Goal: Task Accomplishment & Management: Complete application form

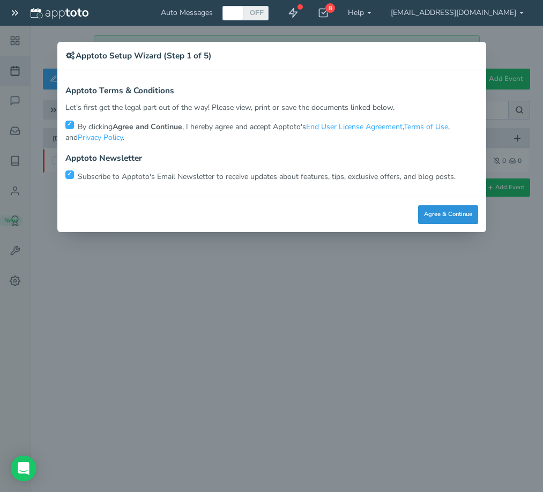
drag, startPoint x: 445, startPoint y: 210, endPoint x: 394, endPoint y: 228, distance: 54.1
click at [446, 210] on button "Agree & Continue" at bounding box center [448, 214] width 60 height 19
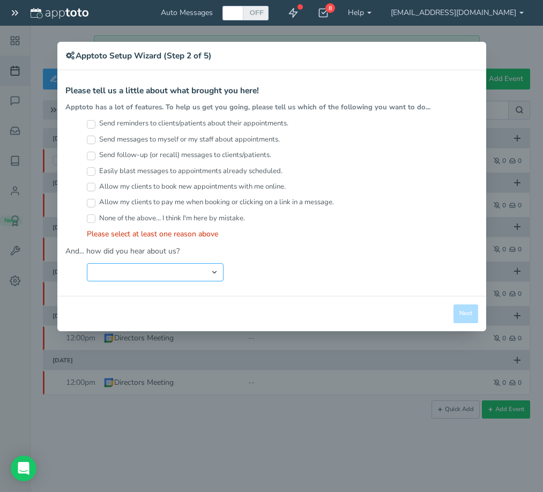
drag, startPoint x: 156, startPoint y: 267, endPoint x: 162, endPoint y: 282, distance: 16.3
click at [156, 267] on select "Search Engine (Google, Yahoo, Bing, etc.) Search Engine Advertisement Blog Post…" at bounding box center [155, 272] width 137 height 18
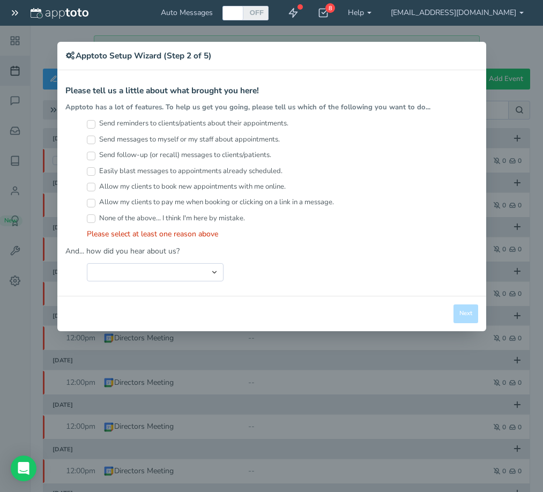
drag, startPoint x: 352, startPoint y: 284, endPoint x: 432, endPoint y: 325, distance: 89.2
click at [356, 291] on div "Apptoto Terms & Conditions Let's first get the legal part out of the way! Pleas…" at bounding box center [271, 183] width 429 height 226
click at [537, 285] on div "× Apptoto Setup Wizard (Step 2 of 5) Apptoto Terms & Conditions Let's first get…" at bounding box center [271, 246] width 543 height 492
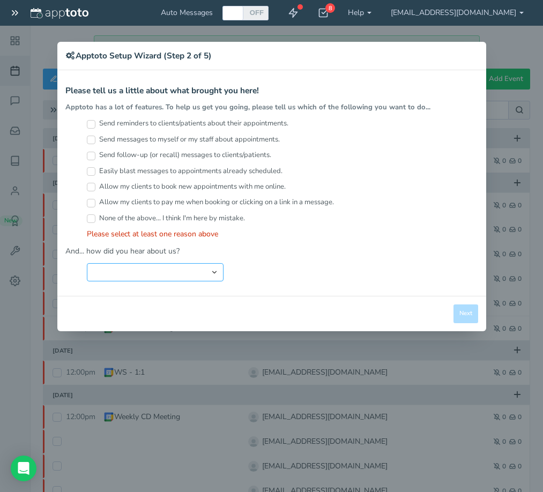
click at [154, 271] on select "Search Engine (Google, Yahoo, Bing, etc.) Search Engine Advertisement Blog Post…" at bounding box center [155, 272] width 137 height 18
click at [284, 271] on div "Search Engine (Google, Yahoo, Bing, etc.) Search Engine Advertisement Blog Post…" at bounding box center [282, 272] width 391 height 18
click at [500, 58] on div "× Apptoto Setup Wizard (Step 2 of 5) Apptoto Terms & Conditions Let's first get…" at bounding box center [271, 246] width 543 height 492
click at [13, 225] on div "× Apptoto Setup Wizard (Step 2 of 5) Apptoto Terms & Conditions Let's first get…" at bounding box center [271, 246] width 543 height 492
drag, startPoint x: 332, startPoint y: 61, endPoint x: 343, endPoint y: 256, distance: 195.5
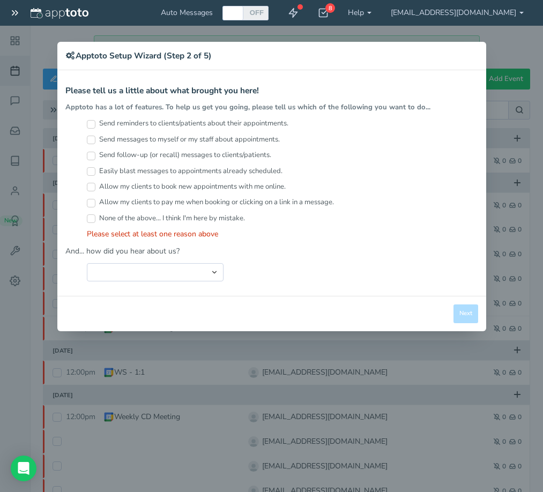
click at [339, 258] on div "× Apptoto Setup Wizard (Step 2 of 5) Apptoto Terms & Conditions Let's first get…" at bounding box center [271, 187] width 429 height 290
click at [427, 234] on div "Please select at least one reason above" at bounding box center [282, 234] width 391 height 11
click at [382, 200] on div "Allow my clients to pay me when booking or clicking on a link in a message." at bounding box center [282, 205] width 391 height 16
